Goal: Information Seeking & Learning: Check status

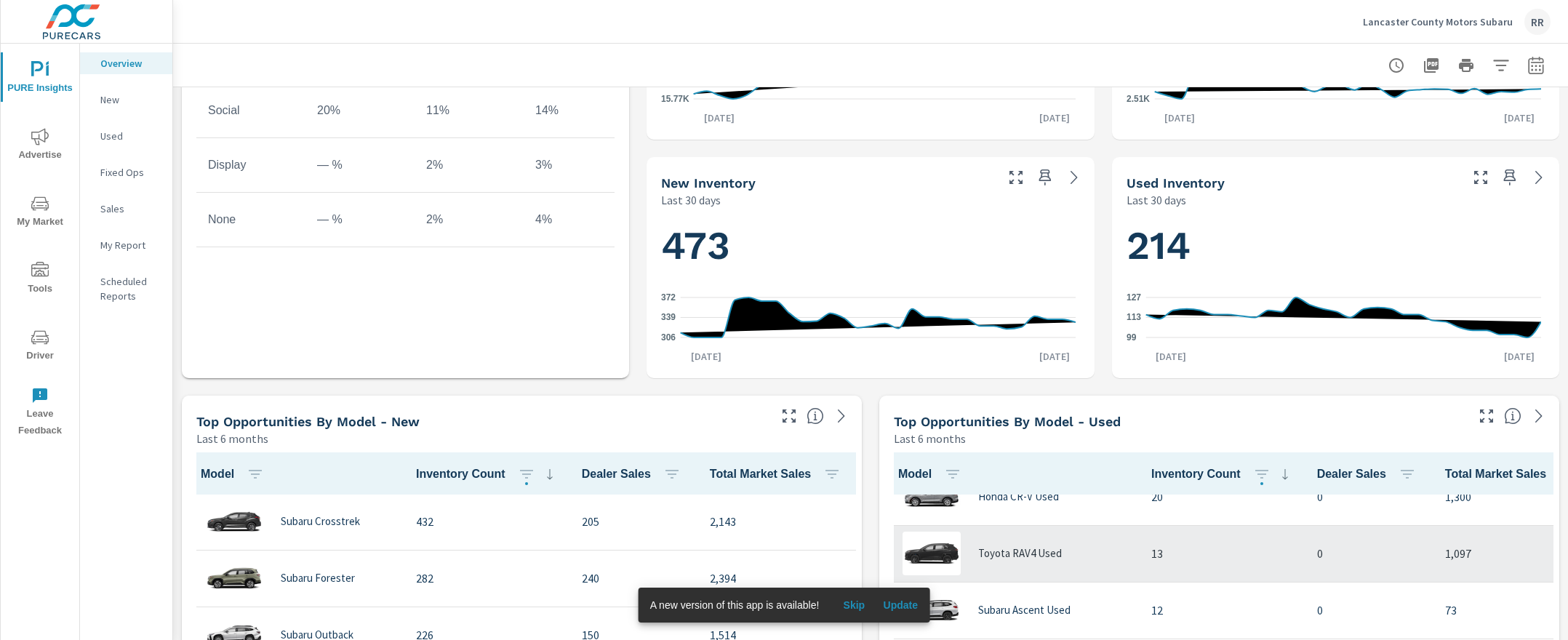
scroll to position [349, 0]
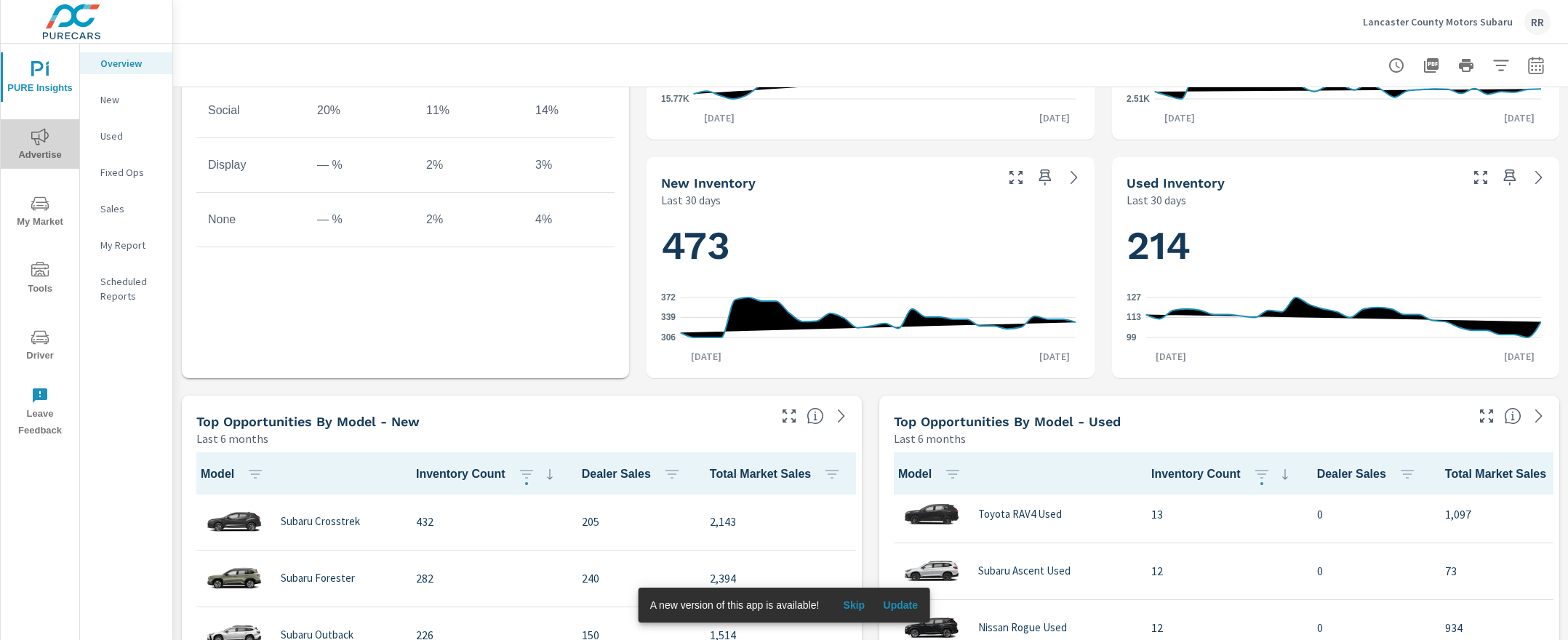
click at [43, 132] on icon "nav menu" at bounding box center [40, 136] width 18 height 18
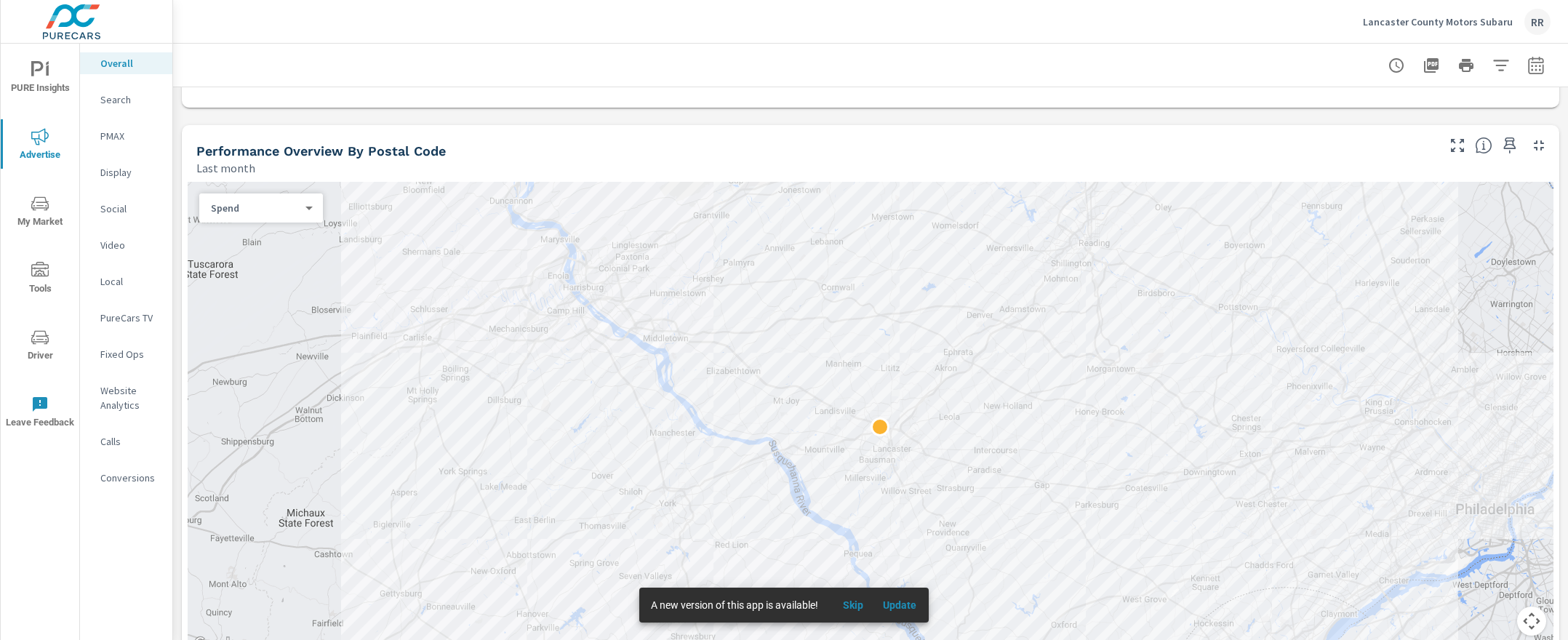
scroll to position [436, 0]
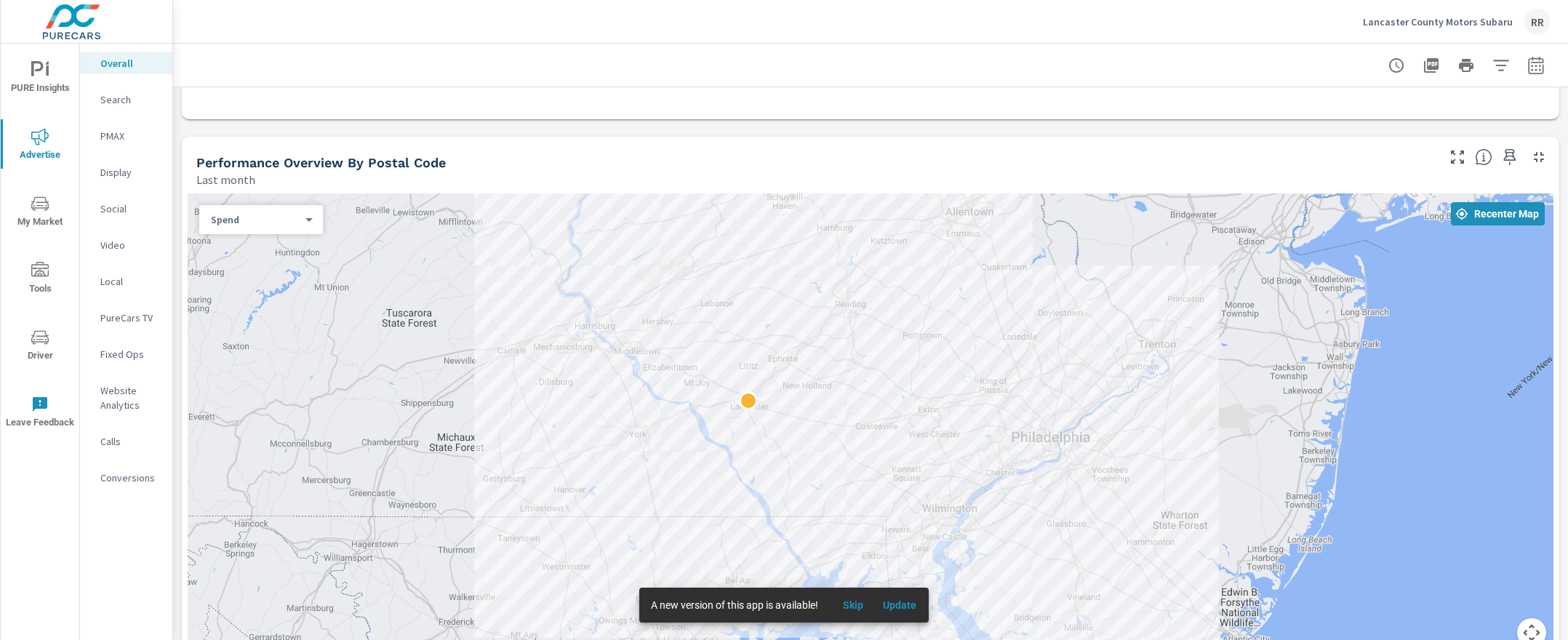
drag, startPoint x: 865, startPoint y: 495, endPoint x: 1066, endPoint y: 385, distance: 229.1
click at [1066, 385] on div at bounding box center [870, 429] width 1365 height 471
